Goal: Task Accomplishment & Management: Manage account settings

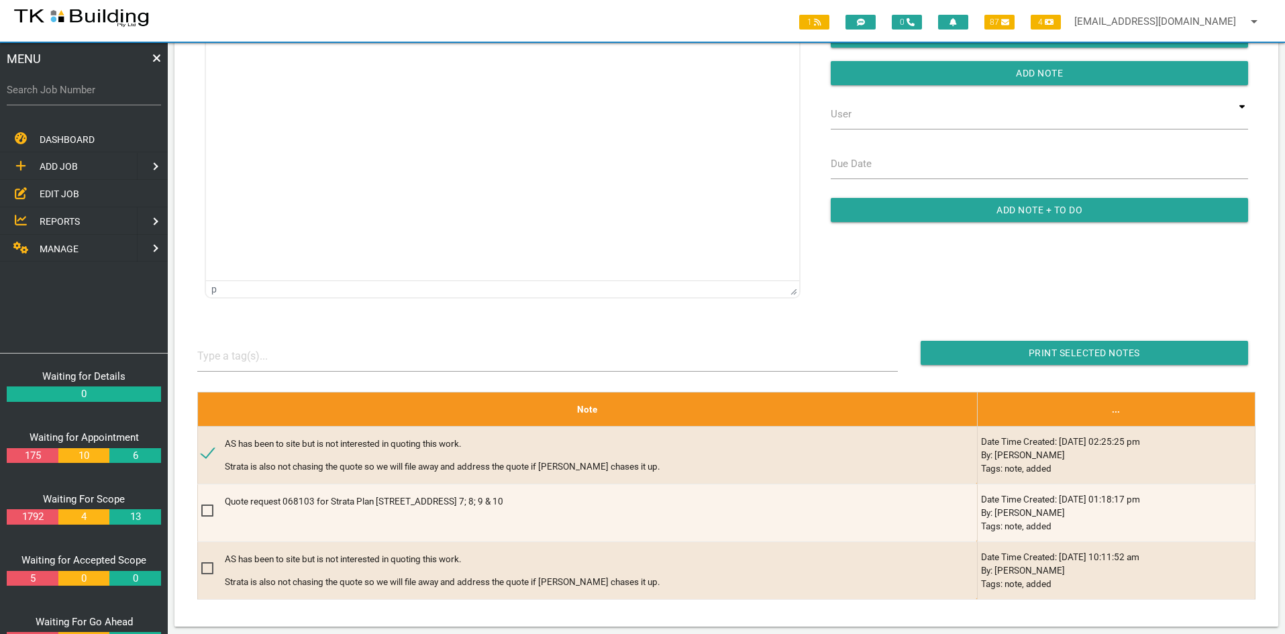
drag, startPoint x: 0, startPoint y: 0, endPoint x: 62, endPoint y: 191, distance: 200.6
click at [62, 191] on span "EDIT JOB" at bounding box center [60, 194] width 40 height 11
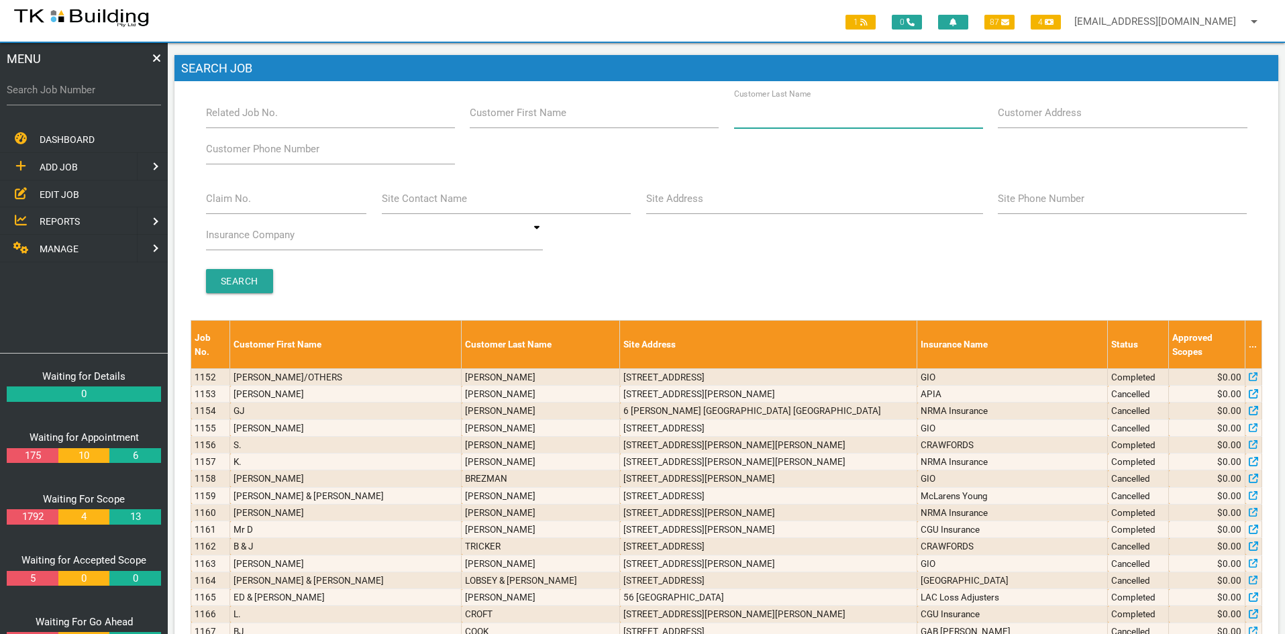
click at [834, 116] on input "Customer Last Name" at bounding box center [858, 112] width 249 height 31
type input "35679"
click at [252, 277] on input "Search" at bounding box center [239, 281] width 67 height 24
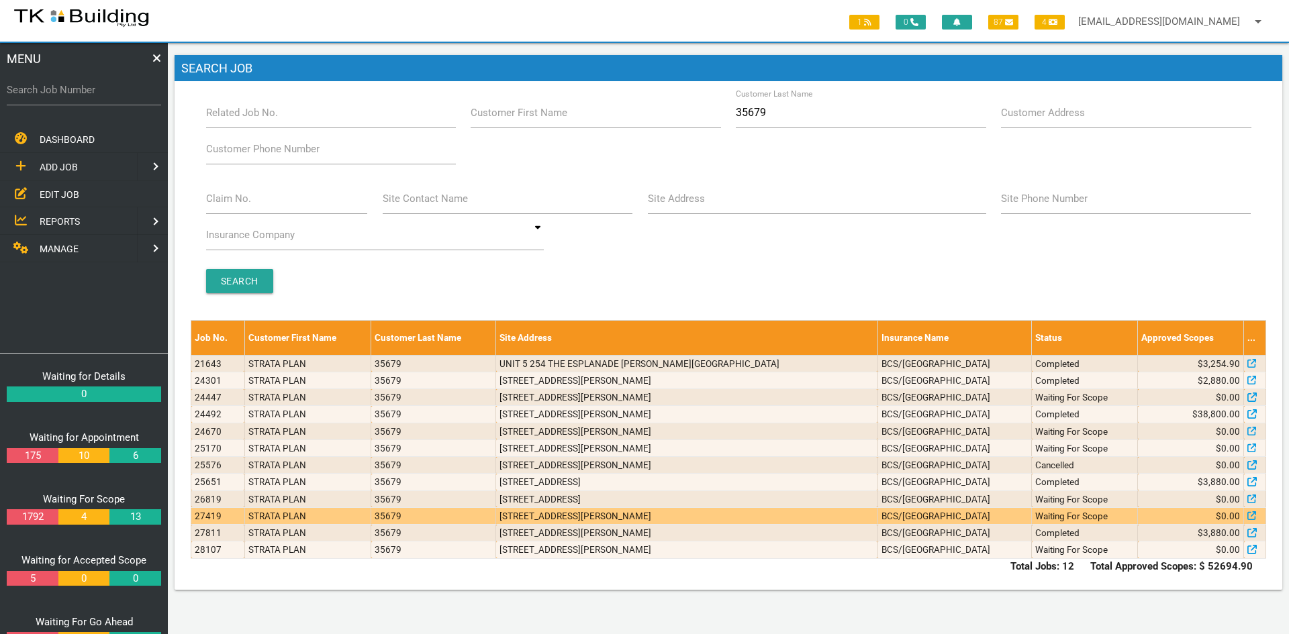
click at [611, 517] on td "[STREET_ADDRESS][PERSON_NAME]" at bounding box center [686, 515] width 381 height 17
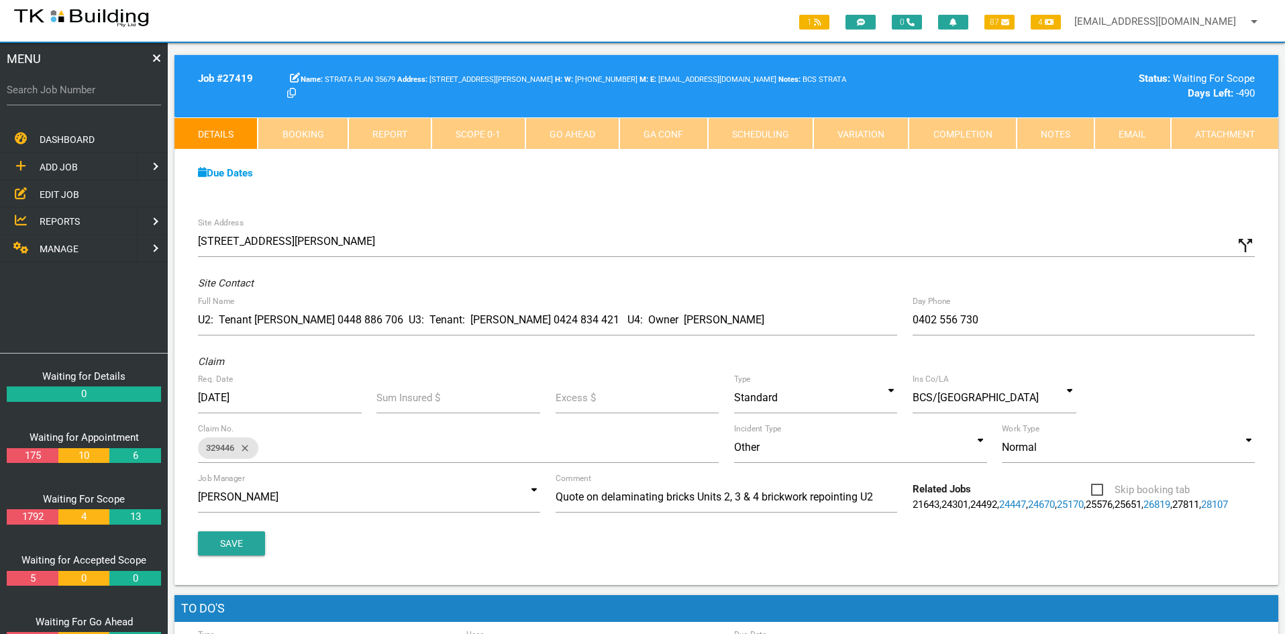
click at [687, 217] on div "Site Address [GEOGRAPHIC_DATA][PERSON_NAME] call_split Custom Address Street [G…" at bounding box center [727, 397] width 1104 height 375
click at [691, 217] on div "Site Address [GEOGRAPHIC_DATA][PERSON_NAME] call_split Custom Address Street [G…" at bounding box center [727, 397] width 1104 height 375
